Goal: Task Accomplishment & Management: Manage account settings

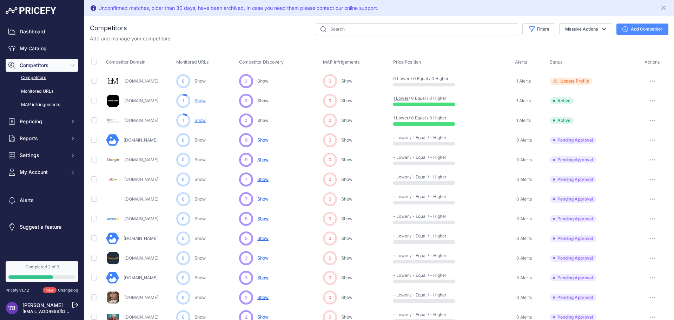
click at [201, 99] on link "Show" at bounding box center [199, 100] width 11 height 5
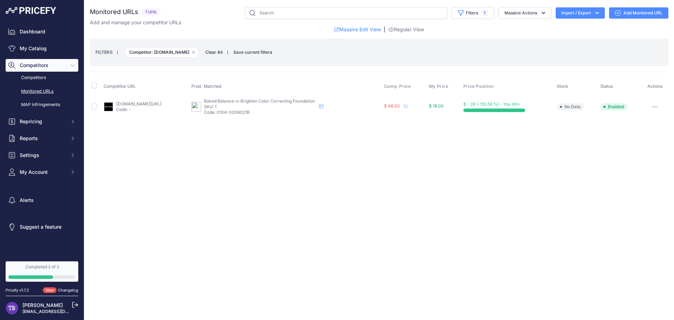
click at [161, 105] on link "jonesroadbeauty.com/products/what-the-foundation?country=us&prirule_jdsnikfkfjs…" at bounding box center [138, 103] width 45 height 5
click at [444, 107] on span "$ 18.00" at bounding box center [436, 105] width 15 height 5
click at [444, 105] on span "$ 18.00" at bounding box center [436, 105] width 15 height 5
click at [498, 102] on span "$ - 28 (-155.56 %) - You Win" at bounding box center [491, 103] width 56 height 5
click at [47, 32] on link "Dashboard" at bounding box center [42, 31] width 73 height 13
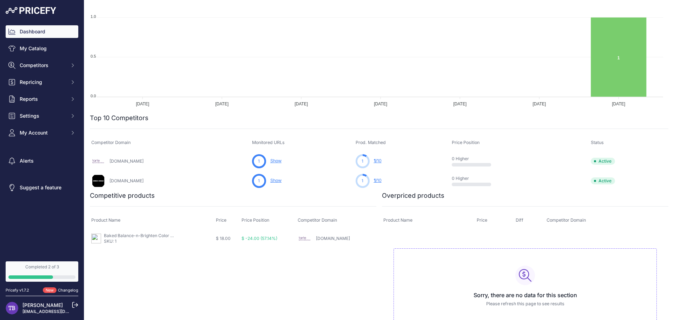
scroll to position [140, 0]
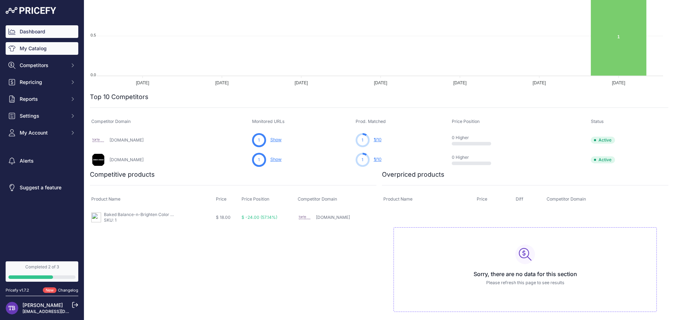
click at [45, 44] on link "My Catalog" at bounding box center [42, 48] width 73 height 13
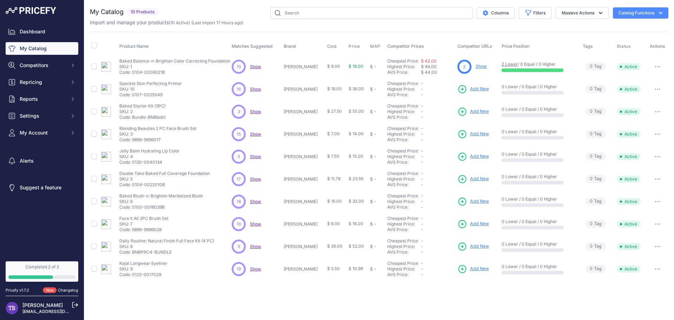
click at [476, 65] on link "Show" at bounding box center [481, 66] width 11 height 5
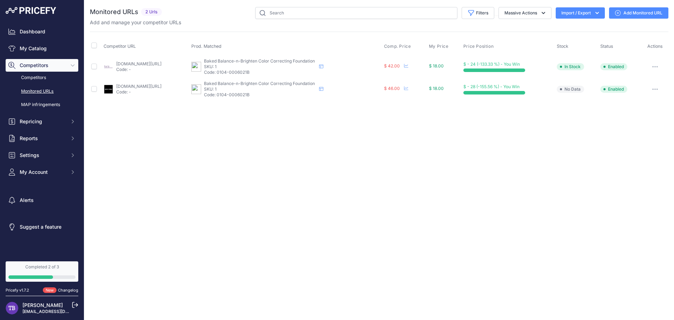
click at [141, 67] on p "Code: -" at bounding box center [138, 70] width 45 height 6
click at [255, 63] on span "Baked Balance-n-Brighten Color Correcting Foundation" at bounding box center [259, 60] width 111 height 5
click at [127, 65] on link "tartecosmetics.com/products/face-tape-foundation?prirule_jdsnikfkfjsd=10284" at bounding box center [138, 63] width 45 height 5
click at [43, 45] on link "My Catalog" at bounding box center [42, 48] width 73 height 13
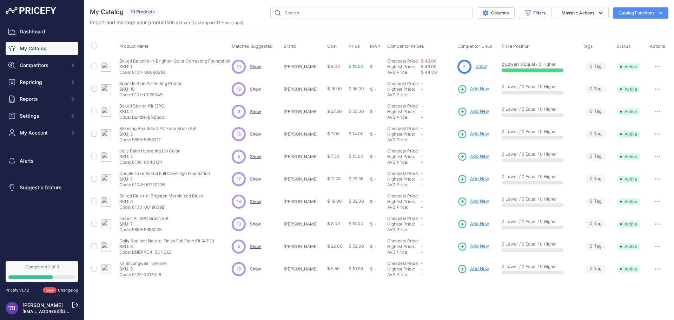
click at [257, 66] on span "Show" at bounding box center [255, 66] width 11 height 5
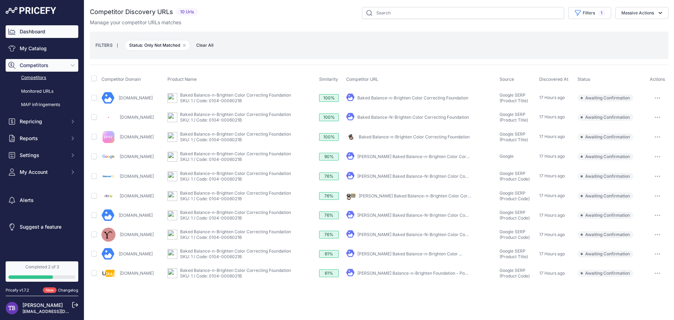
click at [47, 36] on link "Dashboard" at bounding box center [42, 31] width 73 height 13
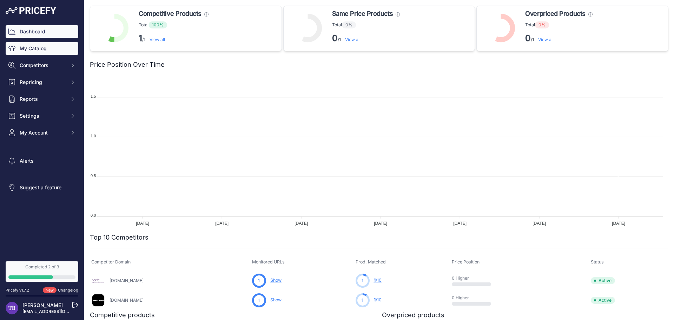
click at [47, 49] on link "My Catalog" at bounding box center [42, 48] width 73 height 13
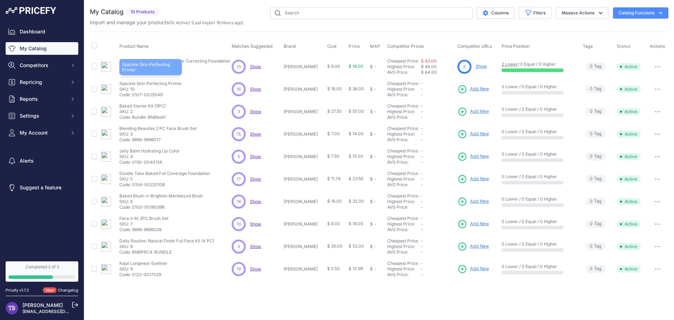
click at [157, 85] on p "Spackle Skin Perfecting Primer" at bounding box center [150, 84] width 62 height 6
drag, startPoint x: 139, startPoint y: 93, endPoint x: 124, endPoint y: 93, distance: 15.1
click at [137, 93] on p "Code: 0107-0025049" at bounding box center [150, 95] width 62 height 6
click at [106, 90] on img at bounding box center [106, 89] width 10 height 10
click at [527, 89] on p "0 Lower / 0 Equal / 0 Higher" at bounding box center [538, 87] width 74 height 6
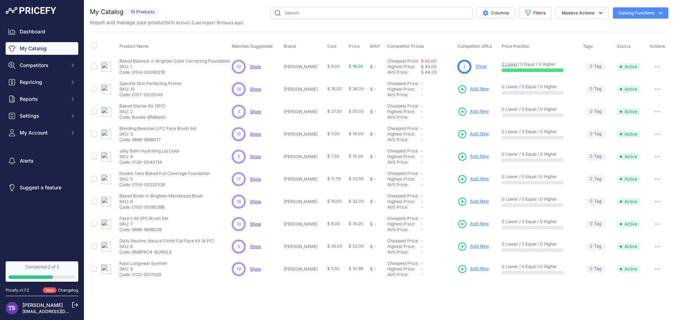
click at [658, 68] on button "button" at bounding box center [657, 67] width 14 height 10
click at [629, 83] on button "Disable" at bounding box center [644, 81] width 45 height 11
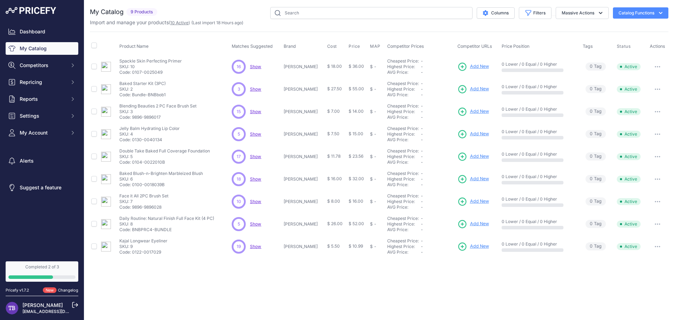
click at [179, 21] on link "10 Active" at bounding box center [179, 22] width 18 height 5
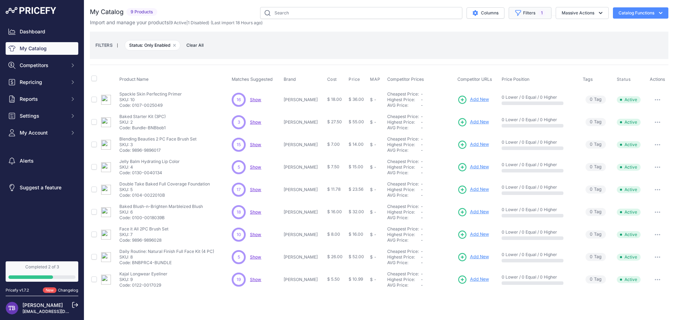
click at [520, 9] on button "Filters 1" at bounding box center [530, 13] width 43 height 12
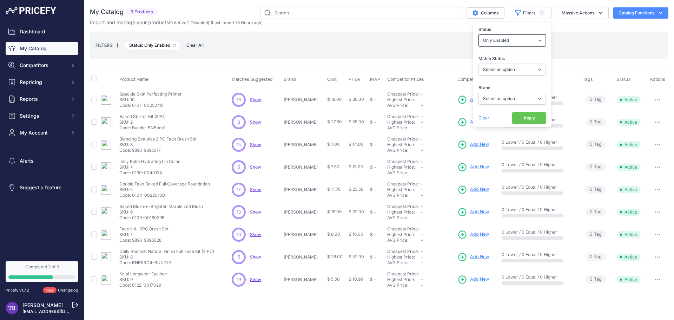
click at [518, 38] on select "All Status Only Enabled Only Disabled" at bounding box center [511, 40] width 67 height 12
select select
click at [478, 34] on select "All Status Only Enabled Only Disabled" at bounding box center [511, 40] width 67 height 12
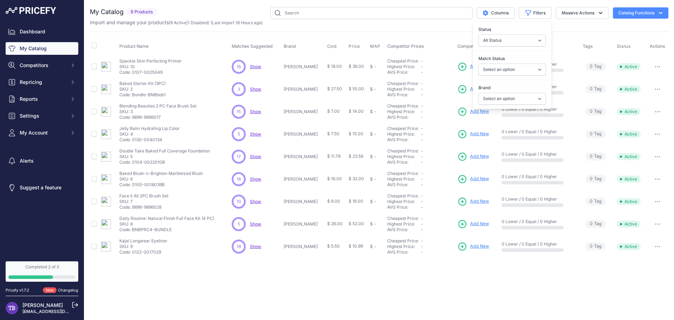
click at [521, 277] on div "Close You are not connected to the internet." at bounding box center [379, 160] width 590 height 320
click at [574, 17] on button "Massive Actions" at bounding box center [582, 13] width 53 height 12
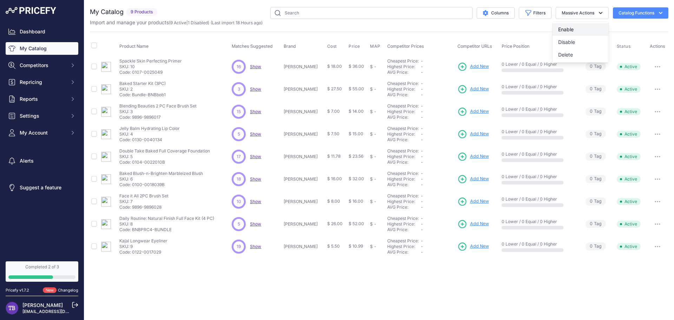
click at [574, 31] on button "Enable" at bounding box center [580, 29] width 56 height 13
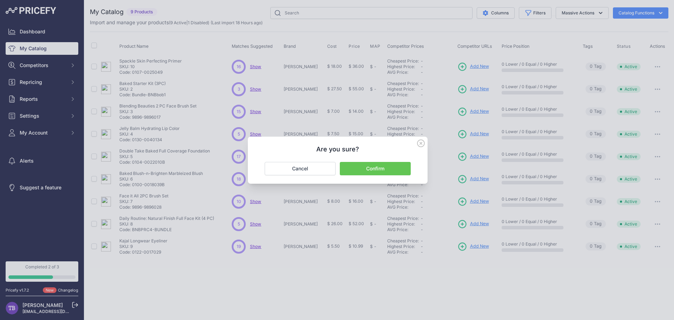
click at [379, 171] on button "Confirm" at bounding box center [375, 168] width 71 height 13
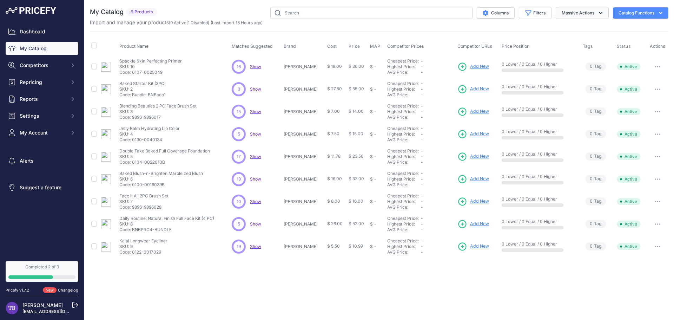
click at [593, 12] on button "Massive Actions" at bounding box center [582, 13] width 53 height 12
click at [199, 22] on link "1 Disabled" at bounding box center [198, 22] width 20 height 5
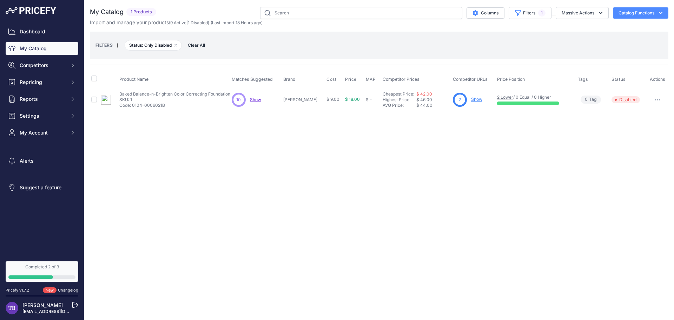
click at [658, 98] on button "button" at bounding box center [657, 100] width 14 height 10
click at [637, 115] on button "Enable" at bounding box center [644, 114] width 45 height 11
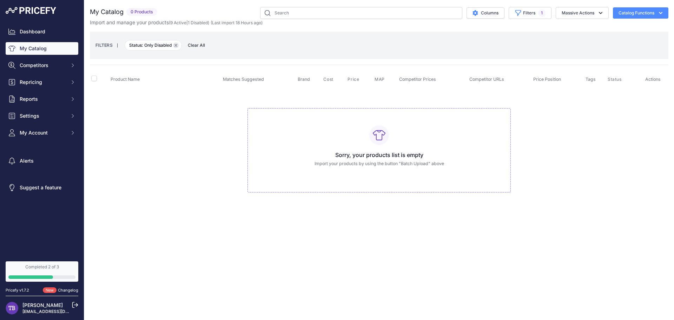
click at [175, 44] on icon "button" at bounding box center [175, 45] width 3 height 3
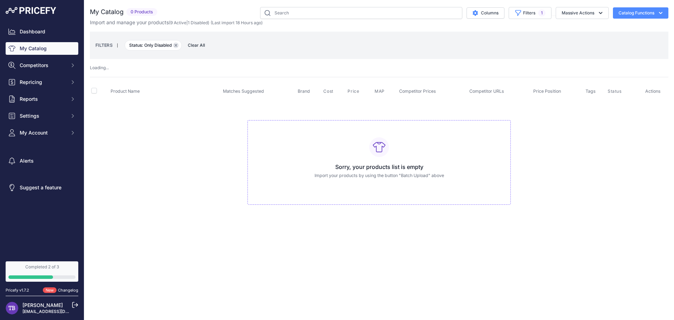
click at [174, 46] on button "Remove filter option" at bounding box center [176, 45] width 6 height 6
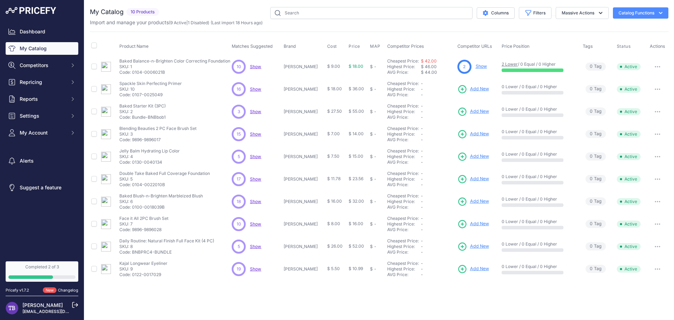
click at [472, 134] on span "Add New" at bounding box center [479, 134] width 19 height 7
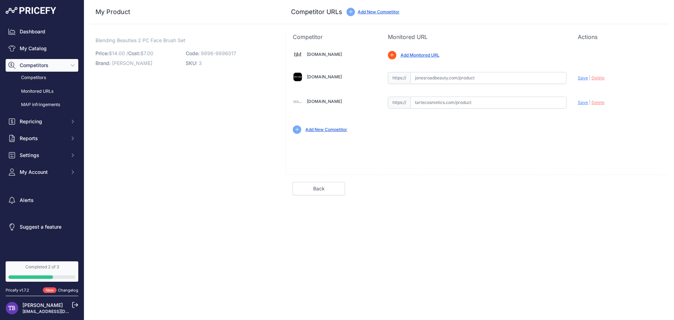
click at [489, 76] on input "text" at bounding box center [488, 78] width 156 height 12
click at [330, 130] on link "Add New Competitor" at bounding box center [326, 129] width 42 height 5
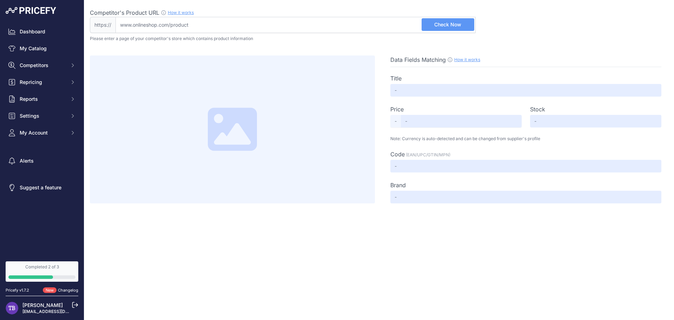
click at [597, 49] on div "Data Fields Matching How it works Use our Chrome APP to create a personalized s…" at bounding box center [379, 122] width 578 height 162
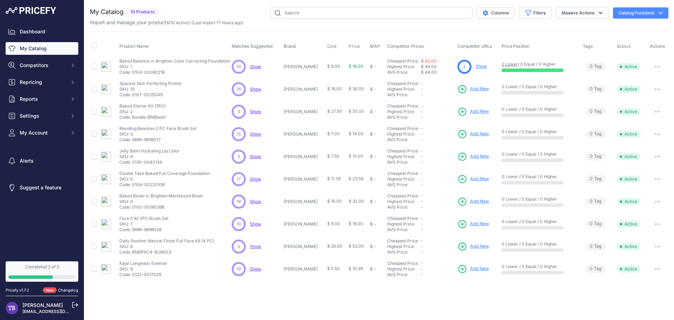
click at [477, 135] on span "Add New" at bounding box center [479, 134] width 19 height 7
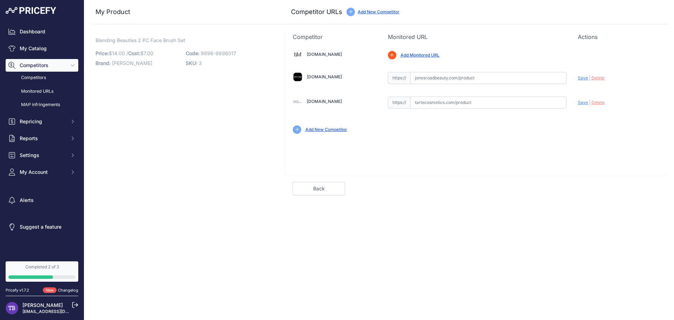
click at [454, 103] on input "text" at bounding box center [488, 103] width 156 height 12
paste input "[URL][DOMAIN_NAME][DOMAIN_NAME]"
type input "[DOMAIN_NAME][URL][DOMAIN_NAME]"
click at [505, 80] on input "text" at bounding box center [488, 78] width 156 height 12
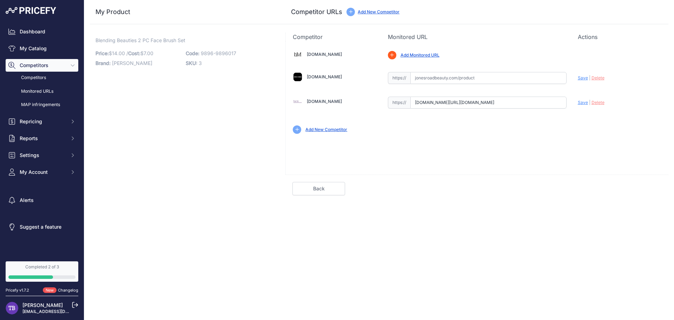
scroll to position [0, 0]
click at [514, 76] on input "text" at bounding box center [488, 78] width 156 height 12
paste input "[URL][DOMAIN_NAME]"
click at [584, 78] on span "Save" at bounding box center [583, 77] width 10 height 5
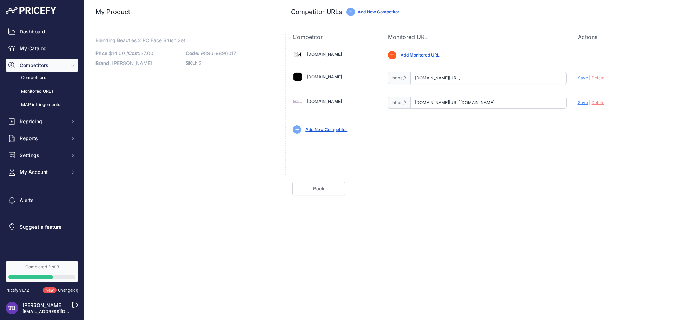
type input "[URL][DOMAIN_NAME]"
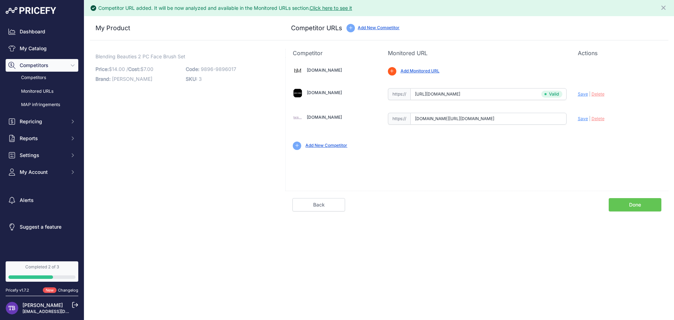
click at [583, 119] on span "Save" at bounding box center [583, 118] width 10 height 5
type input "[URL][DOMAIN_NAME]"
click at [623, 202] on link "Done" at bounding box center [635, 204] width 53 height 13
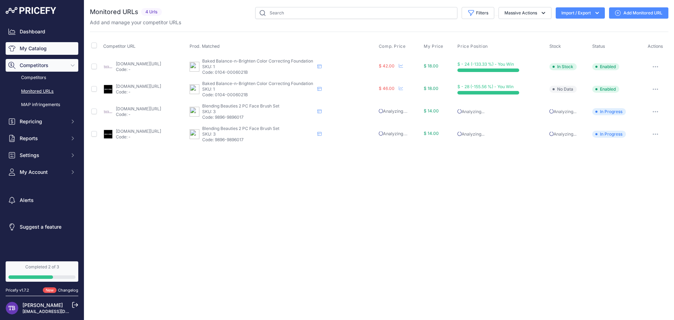
click at [40, 52] on link "My Catalog" at bounding box center [42, 48] width 73 height 13
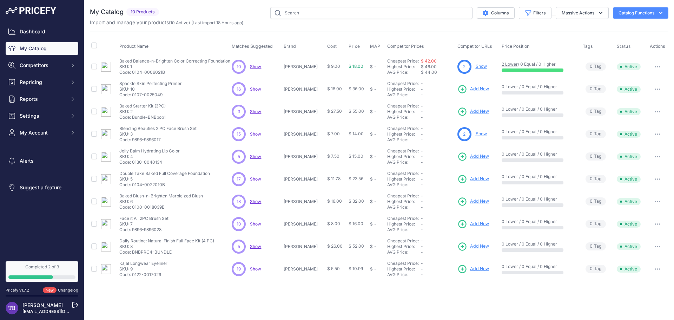
click at [477, 181] on span "Add New" at bounding box center [479, 178] width 19 height 7
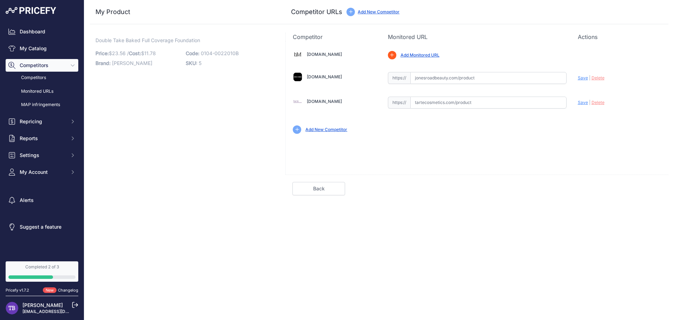
click at [464, 103] on input "text" at bounding box center [488, 103] width 156 height 12
paste input "https://tartecosmetics.com/products/full-coverage-favorites-bundle?utm_source=c…"
type input "tartecosmetics.com/products/full-coverage-favorites-bundle?utm_source=chatgpt.c…"
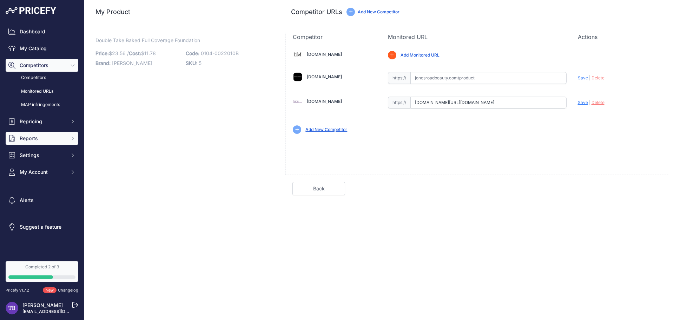
scroll to position [0, 0]
click at [459, 78] on input "text" at bounding box center [488, 78] width 156 height 12
paste input "https://www.jonesroadbeauty.com/products/what-the-foundation"
click at [583, 78] on span "Save" at bounding box center [583, 77] width 10 height 5
type input "[URL][DOMAIN_NAME]"
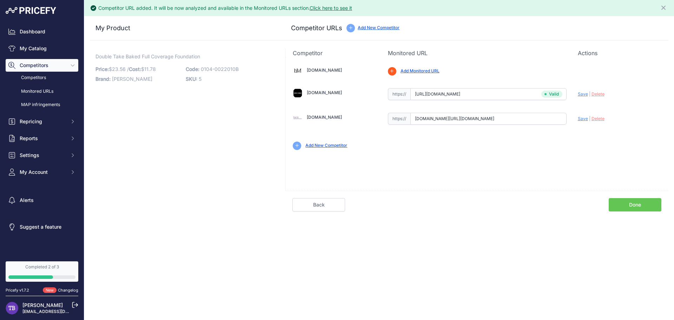
click at [583, 117] on span "Save" at bounding box center [583, 118] width 10 height 5
click at [0, 0] on icon at bounding box center [0, 0] width 0 height 0
type input "https://tartecosmetics.com/products/full-coverage-favorites-bundle?prirule_jdsn…"
click at [631, 205] on link "Done" at bounding box center [635, 204] width 53 height 13
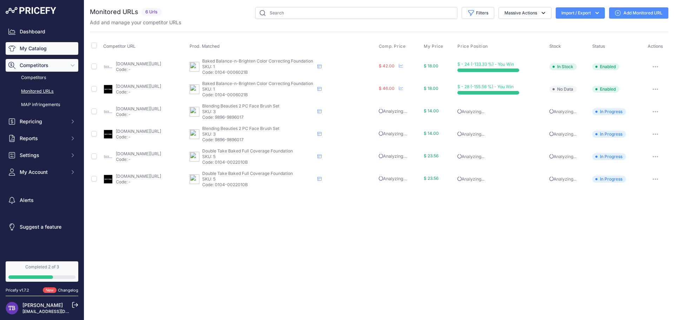
click at [51, 48] on link "My Catalog" at bounding box center [42, 48] width 73 height 13
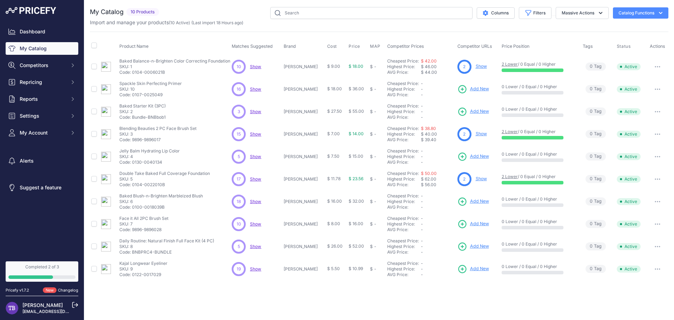
click at [470, 269] on span "Add New" at bounding box center [479, 268] width 19 height 7
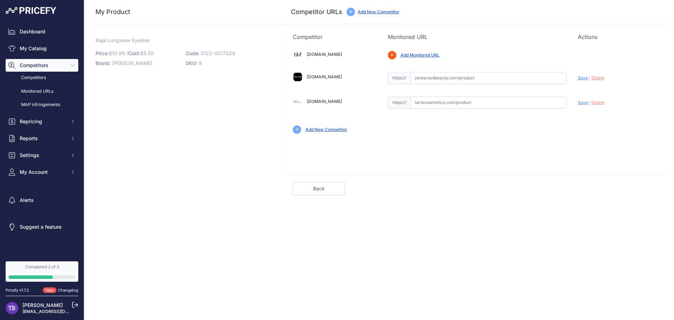
click at [474, 100] on input "text" at bounding box center [488, 103] width 156 height 12
paste input "[URL][DOMAIN_NAME][DOMAIN_NAME]"
type input "[DOMAIN_NAME][URL][DOMAIN_NAME]"
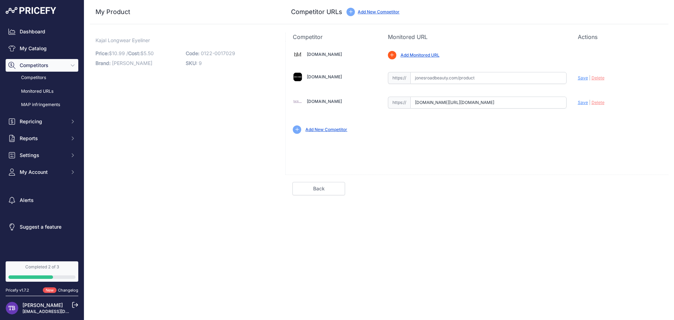
click at [483, 76] on input "text" at bounding box center [488, 78] width 156 height 12
paste input "[URL][DOMAIN_NAME]"
click at [583, 76] on span "Save" at bounding box center [583, 77] width 10 height 5
click at [0, 0] on circle at bounding box center [0, 0] width 0 height 0
type input "[URL][DOMAIN_NAME]"
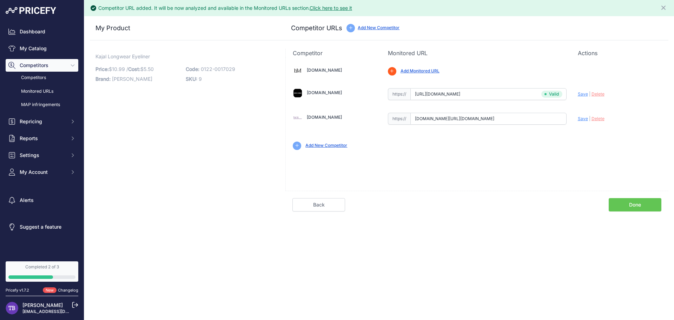
click at [583, 119] on span "Save" at bounding box center [583, 118] width 10 height 5
type input "[URL][DOMAIN_NAME]"
click at [628, 197] on div "Back Done" at bounding box center [476, 201] width 383 height 21
click at [632, 205] on link "Done" at bounding box center [635, 204] width 53 height 13
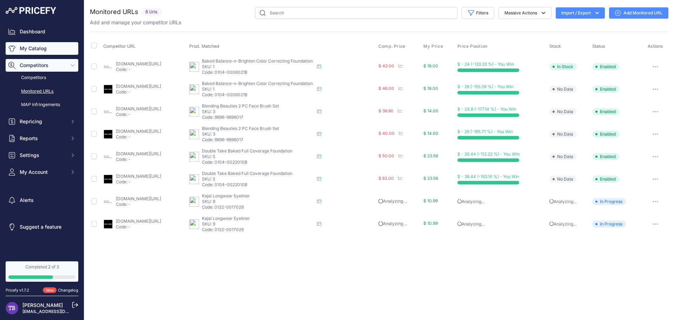
click at [56, 52] on link "My Catalog" at bounding box center [42, 48] width 73 height 13
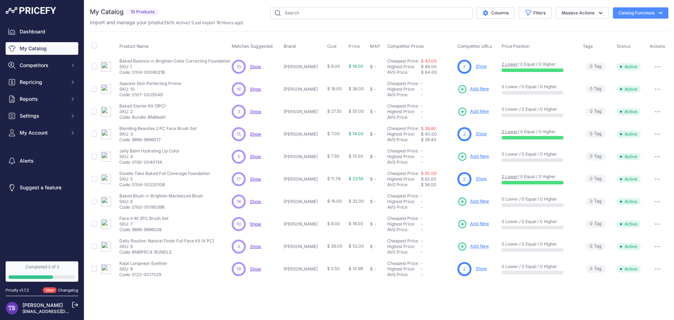
click at [470, 247] on span "Add New" at bounding box center [479, 246] width 19 height 7
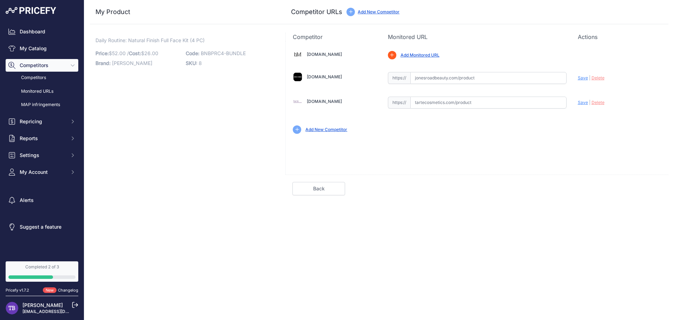
click at [470, 81] on input "text" at bounding box center [488, 78] width 156 height 12
paste input "[URL][DOMAIN_NAME]"
click at [582, 78] on span "Save" at bounding box center [583, 77] width 10 height 5
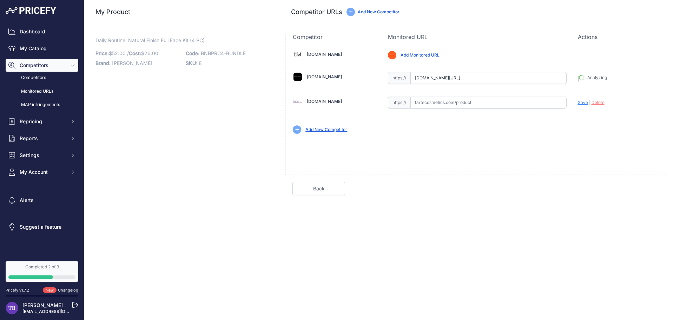
type input "[URL][DOMAIN_NAME]"
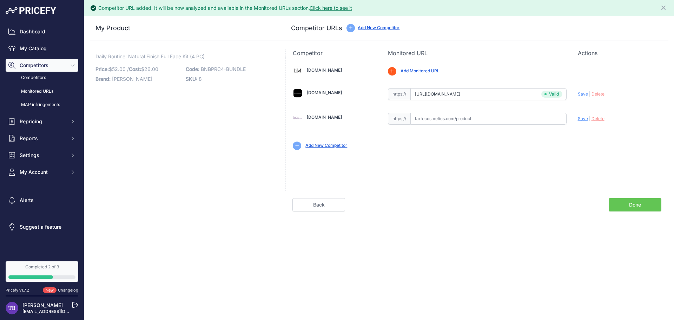
click at [485, 124] on input "text" at bounding box center [488, 119] width 156 height 12
paste input "[URL][DOMAIN_NAME]"
type input "[DOMAIN_NAME][URL]"
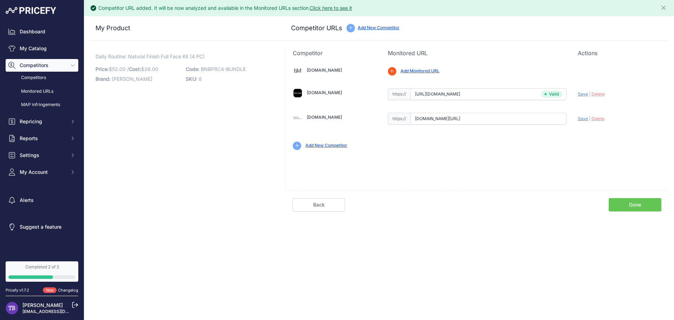
click at [642, 202] on link "Done" at bounding box center [635, 204] width 53 height 13
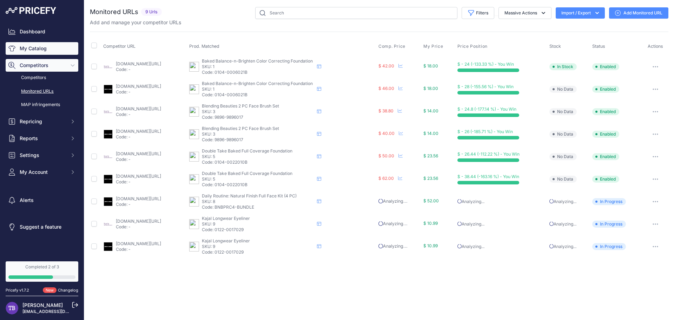
click at [44, 54] on link "My Catalog" at bounding box center [42, 48] width 73 height 13
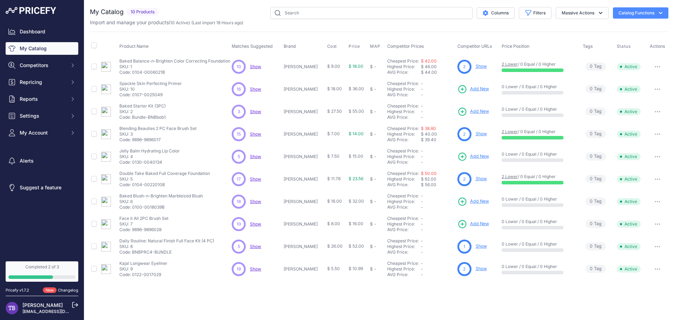
click at [467, 152] on link "Add New" at bounding box center [473, 157] width 32 height 10
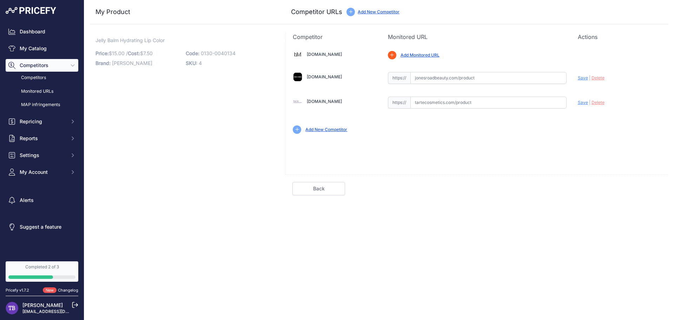
click at [457, 101] on input "text" at bounding box center [488, 103] width 156 height 12
paste input "https://www.google.com/aclk?sa=L&ai=DChsSEwjY79jW9_6PAxVvYUcBHWSZNgcYACICCAEQCR…"
click at [444, 106] on input "www.google.com/aclk?sa=L&ai=DChsSEwjY79jW9_6PAxVvYUcBHWSZNgcYACICCAEQCRoCcXU&ae…" at bounding box center [488, 103] width 156 height 12
paste input "https://tartecosmetics.com/products/maracuja-juicy-lip-creme"
type input "tartecosmetics.com/products/maracuja-juicy-lip-creme"
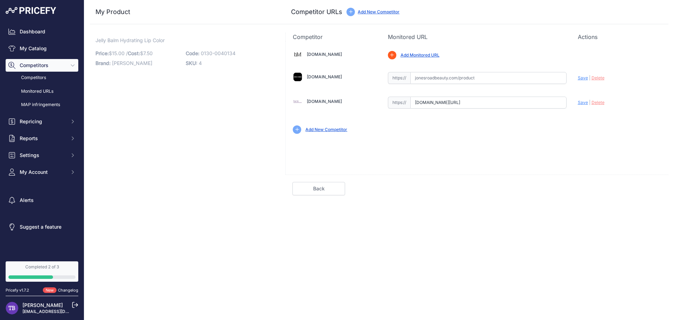
click at [528, 74] on input "text" at bounding box center [488, 78] width 156 height 12
paste input "https://www.jonesroadbeauty.com/products/the-classic-lip?country=US"
click at [584, 76] on span "Save" at bounding box center [583, 77] width 10 height 5
type input "[URL][DOMAIN_NAME]"
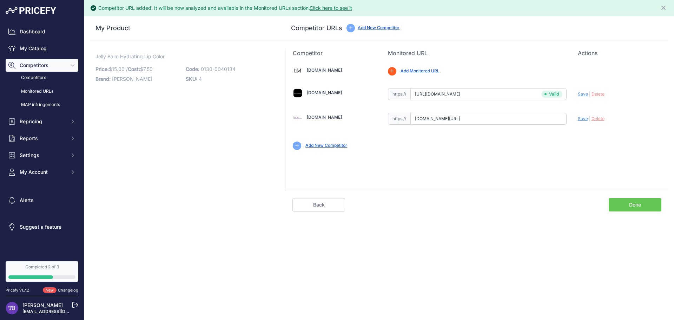
click at [580, 118] on span "Save" at bounding box center [583, 118] width 10 height 5
type input "[URL][DOMAIN_NAME]"
click at [630, 203] on link "Done" at bounding box center [635, 204] width 53 height 13
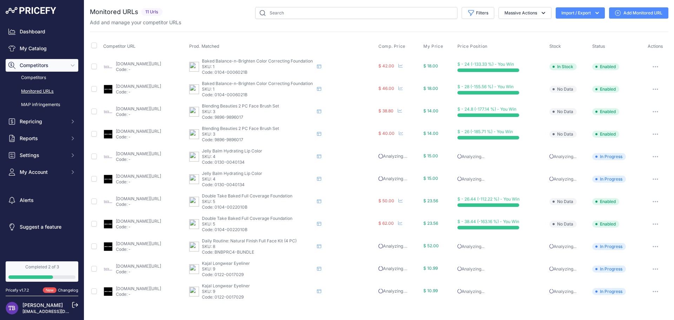
click at [211, 15] on div "Filters Saved Filters Set None Competitors Cheaper Than Me Competitors Products…" at bounding box center [416, 13] width 503 height 12
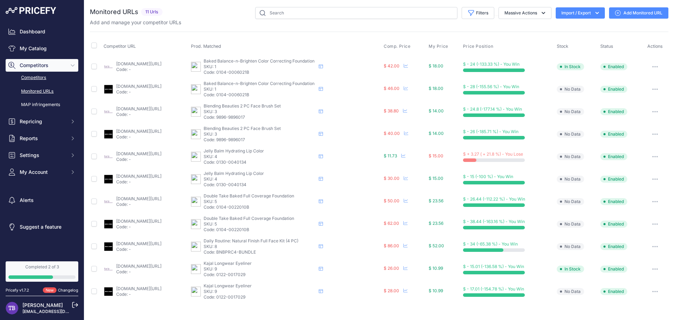
click at [35, 79] on link "Competitors" at bounding box center [42, 78] width 73 height 12
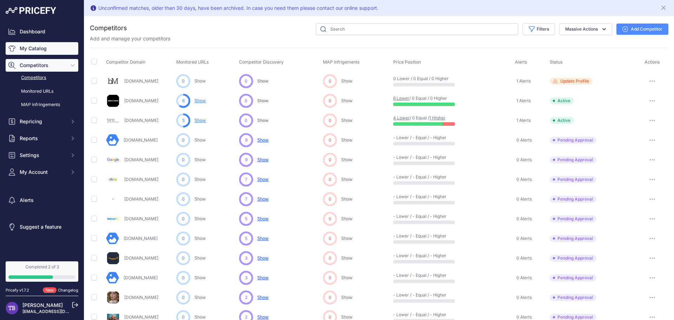
click at [42, 52] on link "My Catalog" at bounding box center [42, 48] width 73 height 13
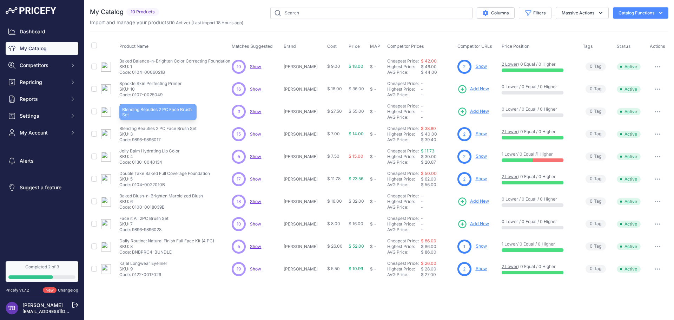
click at [174, 129] on p "Blending Beauties 2 PC Face Brush Set" at bounding box center [157, 129] width 77 height 6
click at [476, 134] on link "Show" at bounding box center [481, 133] width 11 height 5
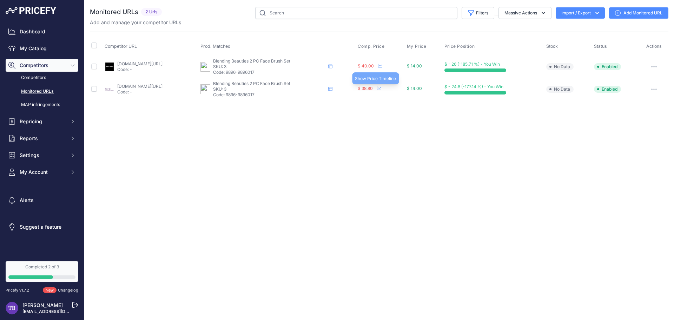
click at [381, 89] on icon at bounding box center [379, 88] width 4 height 4
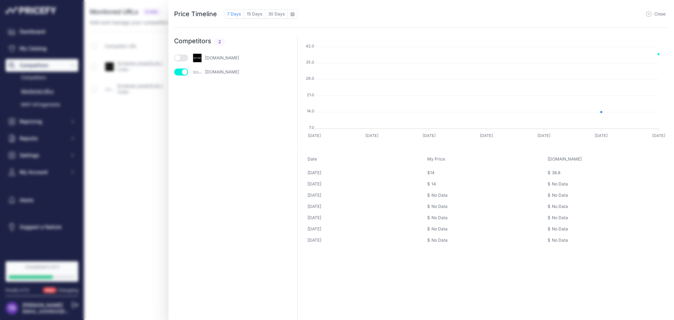
click at [184, 60] on button "button" at bounding box center [181, 57] width 14 height 7
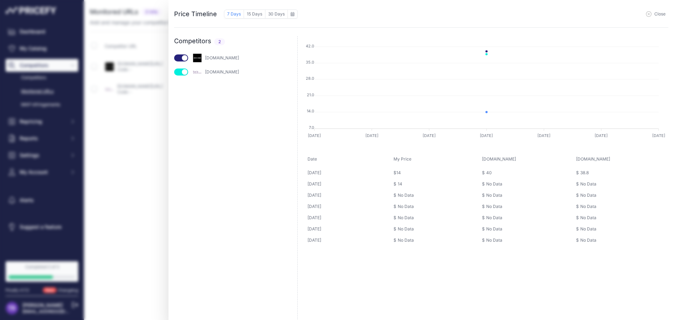
click at [657, 14] on span "Close" at bounding box center [659, 14] width 11 height 6
